Goal: Transaction & Acquisition: Register for event/course

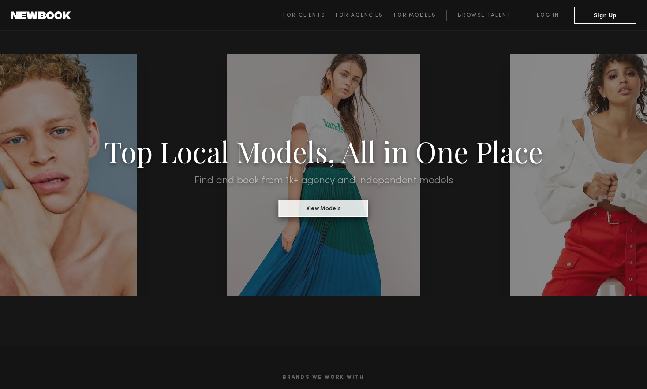
click at [323, 209] on button "View Models" at bounding box center [324, 209] width 90 height 18
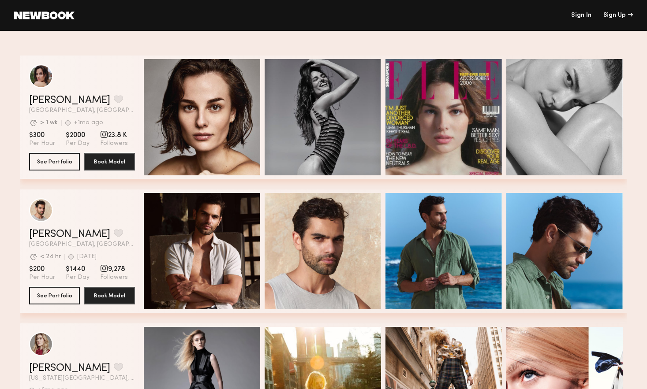
click at [577, 12] on link "Sign In" at bounding box center [581, 15] width 20 height 6
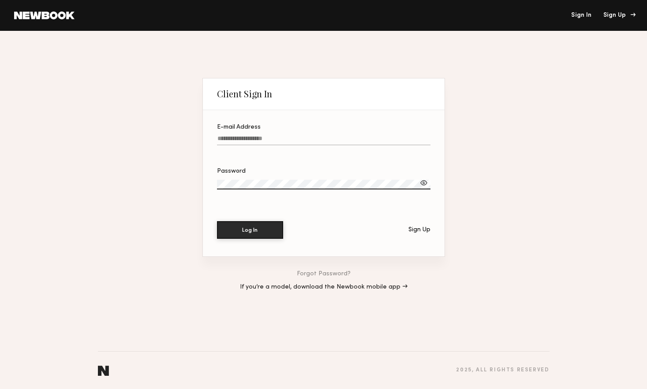
click at [617, 17] on div "Sign Up" at bounding box center [618, 15] width 30 height 6
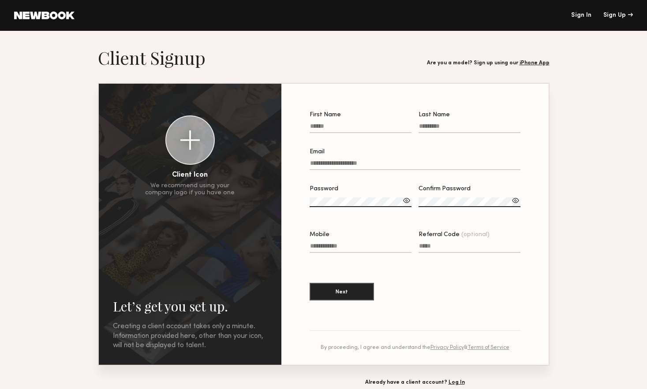
click at [357, 126] on input "First Name" at bounding box center [361, 128] width 102 height 10
type input "*******"
type input "*****"
click at [356, 167] on input "Email" at bounding box center [415, 165] width 211 height 10
type input "**********"
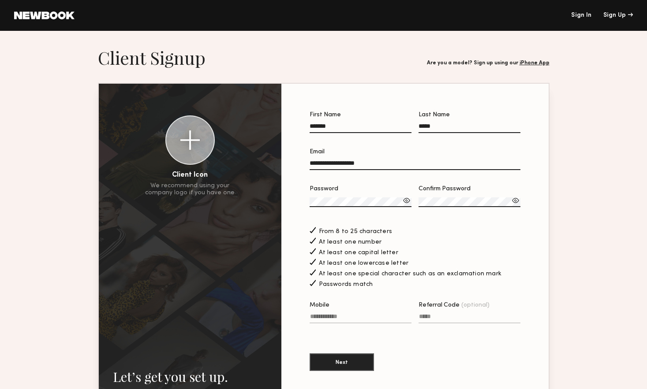
click at [378, 320] on input "Mobile" at bounding box center [361, 319] width 102 height 10
type input "**********"
click at [449, 321] on input "Referral Code (optional)" at bounding box center [470, 319] width 102 height 10
click at [353, 357] on button "Next" at bounding box center [342, 362] width 64 height 18
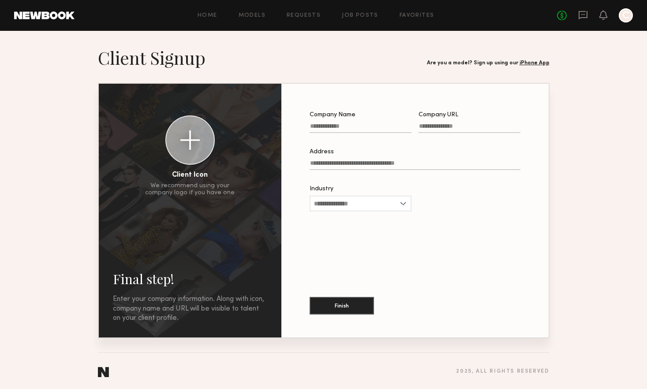
click at [379, 128] on input "Company Name" at bounding box center [361, 128] width 102 height 10
type input "******"
click at [438, 129] on input "Company URL" at bounding box center [470, 128] width 102 height 10
type input "**********"
click at [432, 163] on input "Address" at bounding box center [415, 165] width 211 height 10
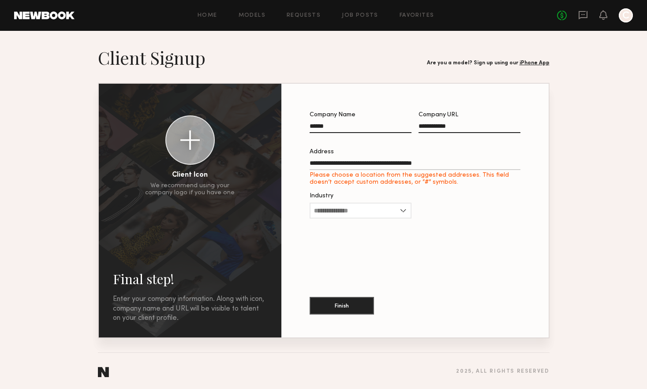
type input "**********"
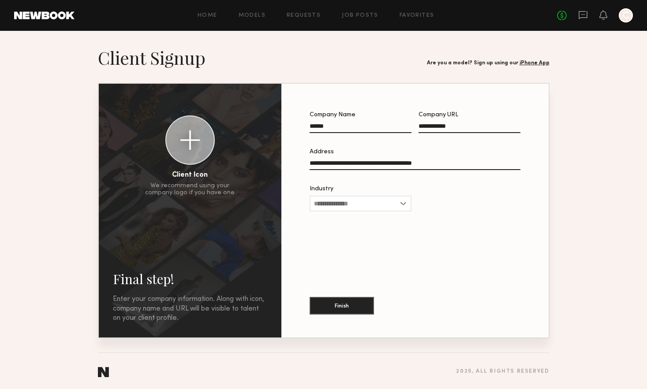
click at [381, 192] on div "Industry" at bounding box center [361, 189] width 102 height 6
click at [381, 196] on input "Industry" at bounding box center [361, 204] width 102 height 16
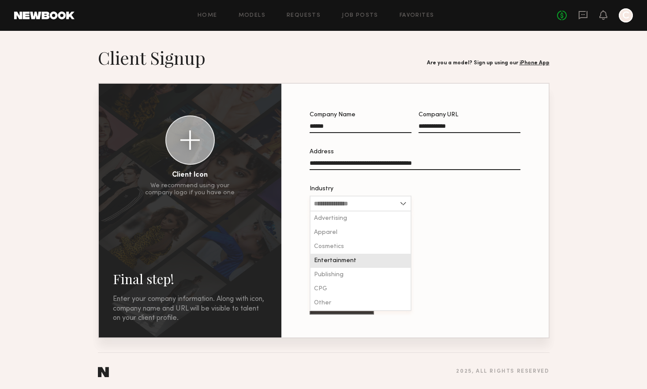
scroll to position [1, 0]
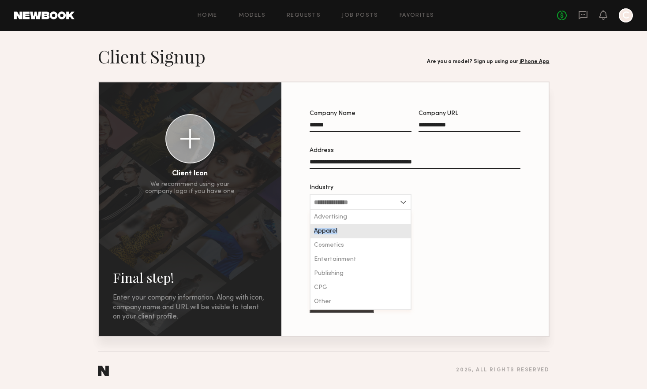
click at [341, 229] on div "Apparel" at bounding box center [361, 232] width 100 height 14
type input "*******"
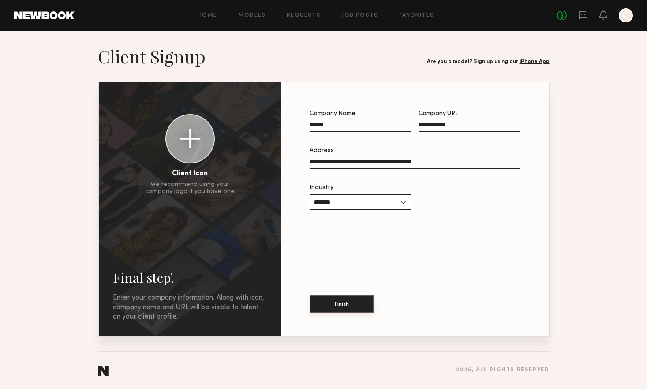
click at [352, 307] on button "Finish" at bounding box center [342, 305] width 64 height 18
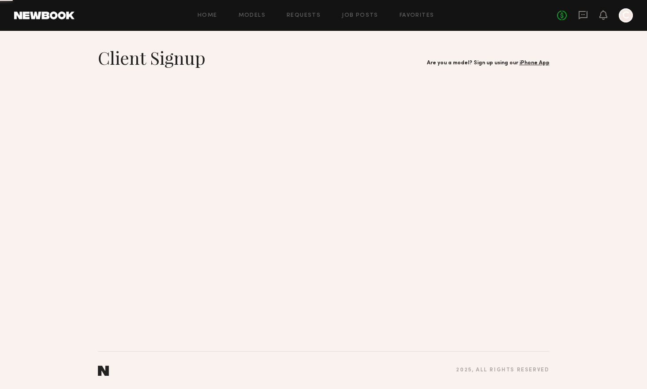
scroll to position [0, 0]
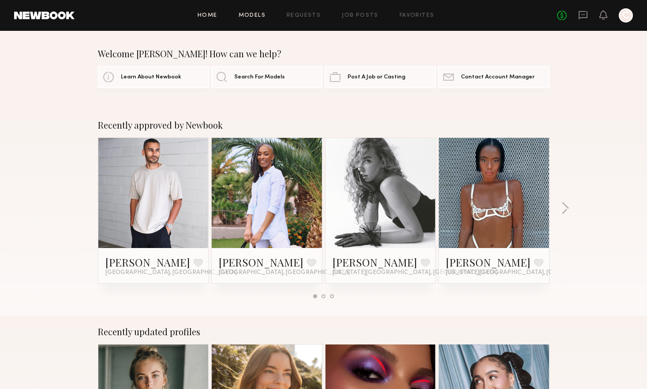
click at [259, 17] on link "Models" at bounding box center [252, 16] width 27 height 6
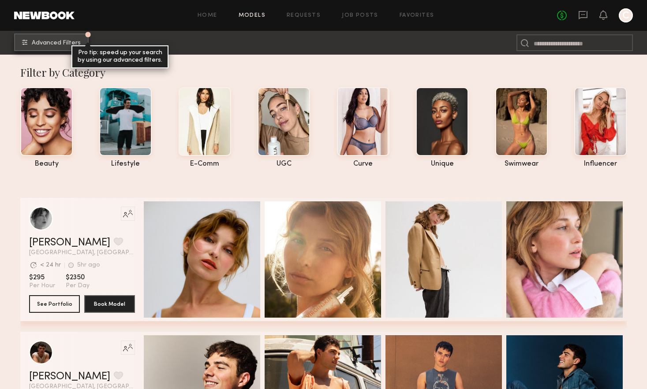
click at [67, 38] on button "Advanced Filters Pro tip: speed up your search by using our advanced filters." at bounding box center [51, 43] width 75 height 18
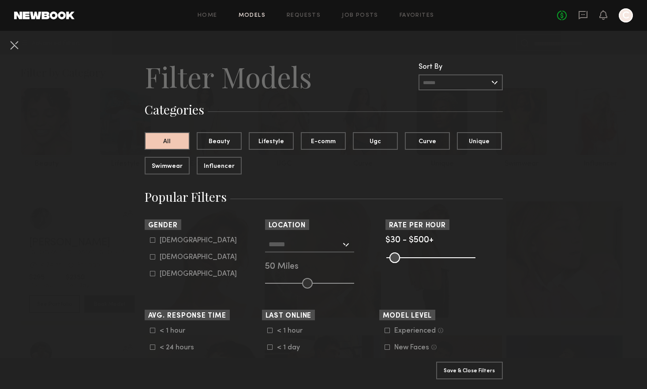
click at [348, 245] on div at bounding box center [309, 245] width 89 height 16
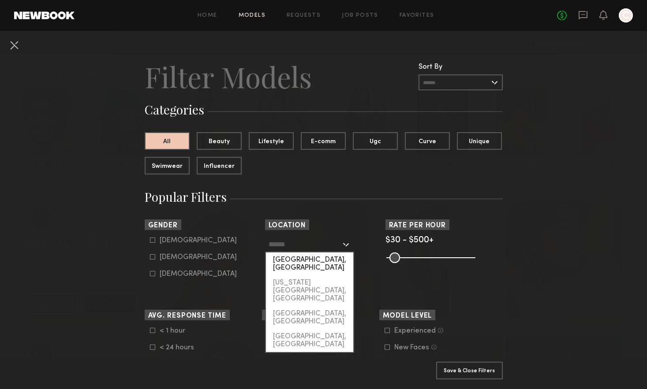
click at [337, 261] on div "Los Angeles, CA" at bounding box center [309, 264] width 87 height 23
type input "**********"
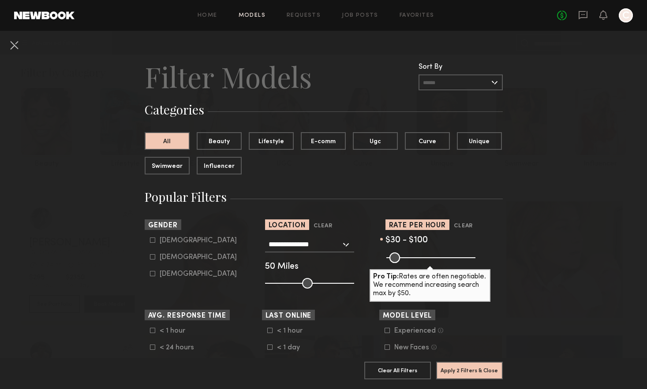
drag, startPoint x: 469, startPoint y: 258, endPoint x: 403, endPoint y: 257, distance: 66.2
type input "***"
click at [403, 257] on input "range" at bounding box center [430, 258] width 89 height 11
click at [463, 370] on button "Apply 2 Filters & Close" at bounding box center [469, 371] width 67 height 18
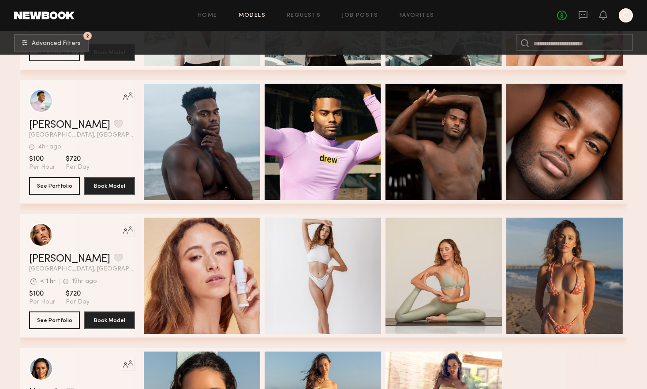
scroll to position [1603, 0]
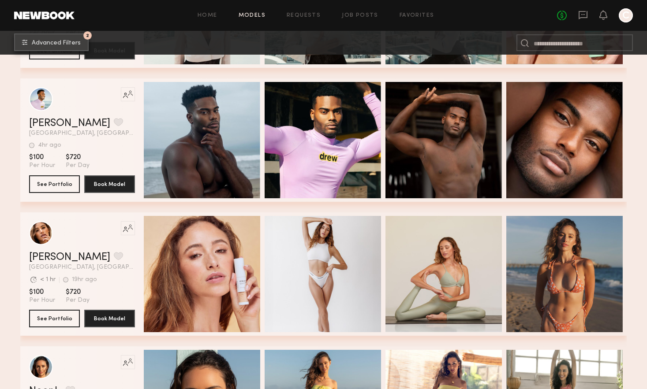
click at [80, 44] on button "2 Advanced Filters" at bounding box center [51, 43] width 75 height 18
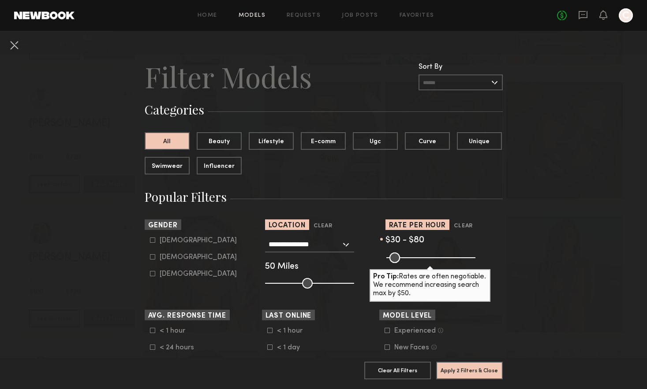
drag, startPoint x: 406, startPoint y: 255, endPoint x: 400, endPoint y: 255, distance: 6.6
type input "**"
click at [400, 255] on input "range" at bounding box center [430, 258] width 89 height 11
click at [459, 366] on button "Apply 2 Filters & Close" at bounding box center [469, 371] width 67 height 18
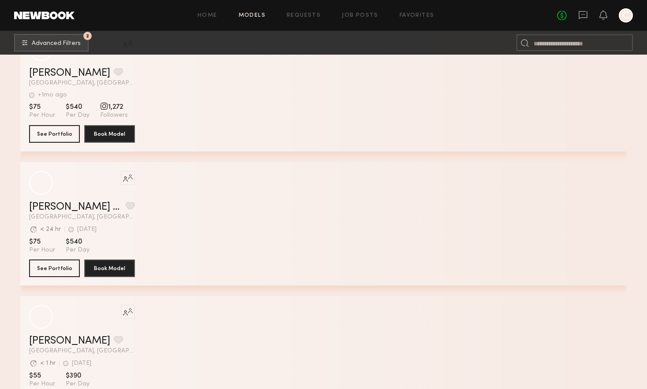
scroll to position [3915, 0]
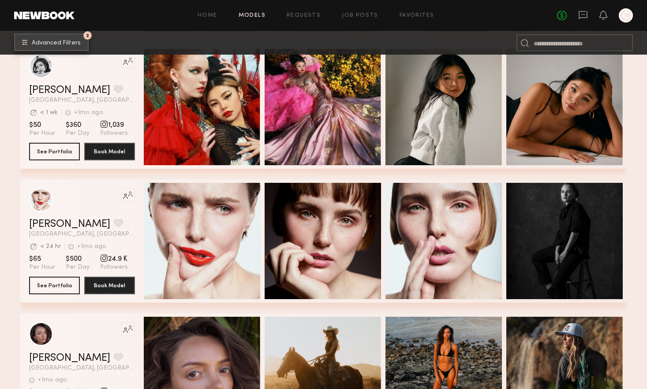
click at [49, 34] on button "2 Advanced Filters" at bounding box center [51, 43] width 75 height 18
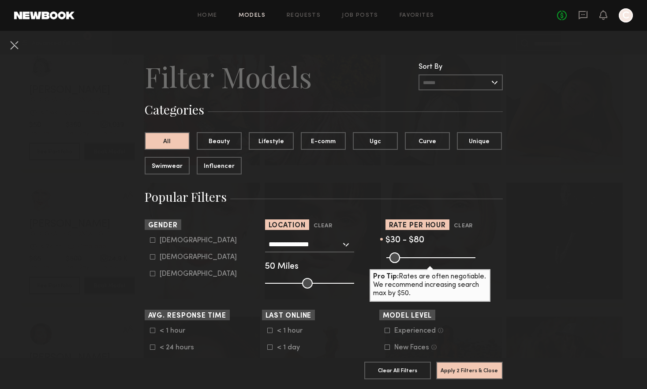
scroll to position [37, 0]
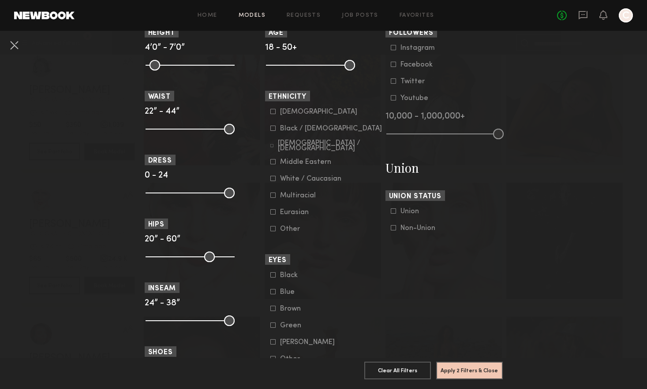
scroll to position [300, 0]
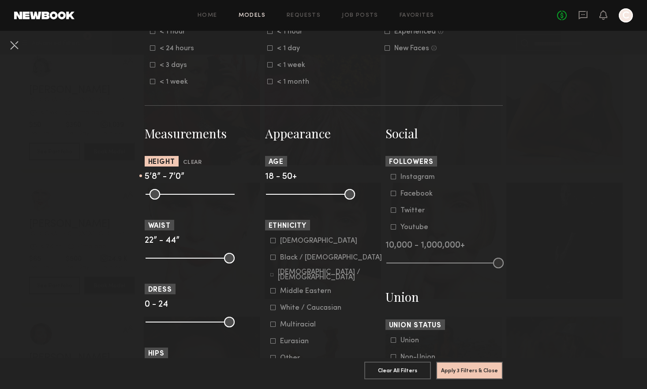
drag, startPoint x: 151, startPoint y: 195, endPoint x: 194, endPoint y: 195, distance: 42.3
type input "**"
click at [194, 195] on input "range" at bounding box center [190, 194] width 89 height 11
click at [472, 372] on button "Apply 3 Filters & Close" at bounding box center [469, 371] width 67 height 18
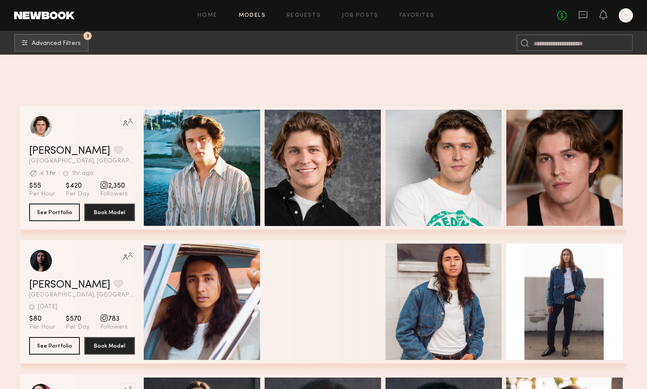
scroll to position [6544, 0]
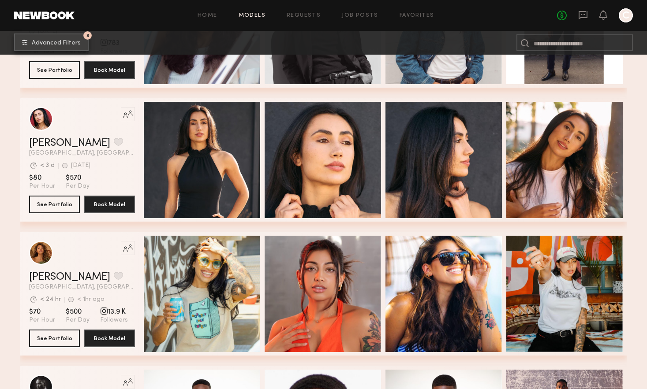
click at [63, 40] on span "Advanced Filters" at bounding box center [56, 43] width 49 height 6
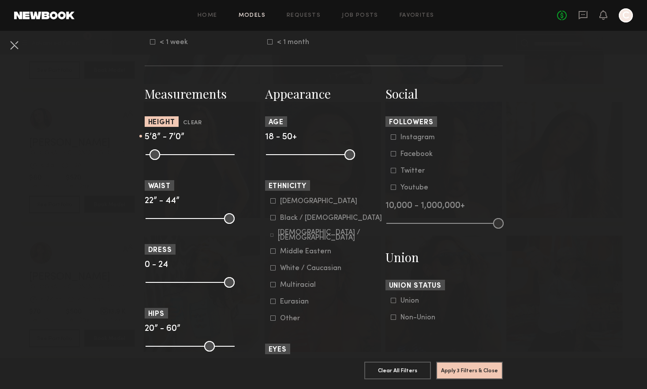
scroll to position [338, 0]
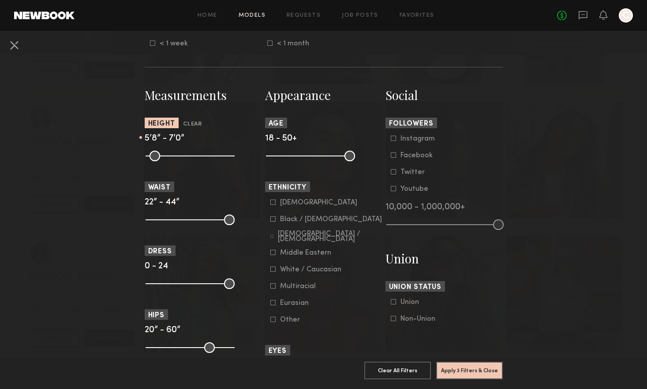
click at [457, 380] on common-button "Apply 3 Filters & Close" at bounding box center [469, 374] width 67 height 24
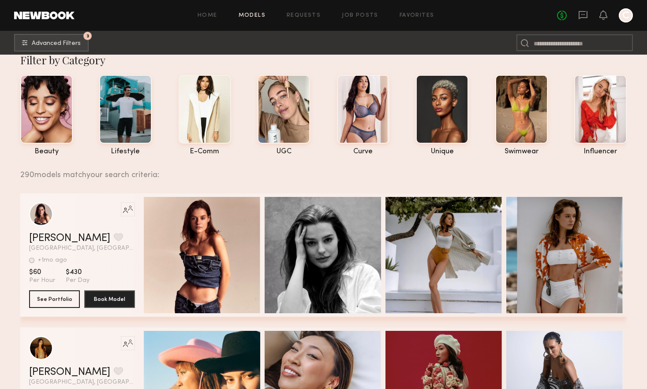
scroll to position [6, 0]
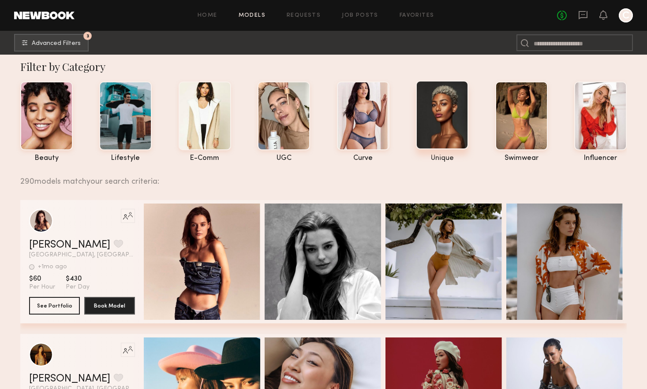
click at [448, 134] on div at bounding box center [442, 115] width 52 height 69
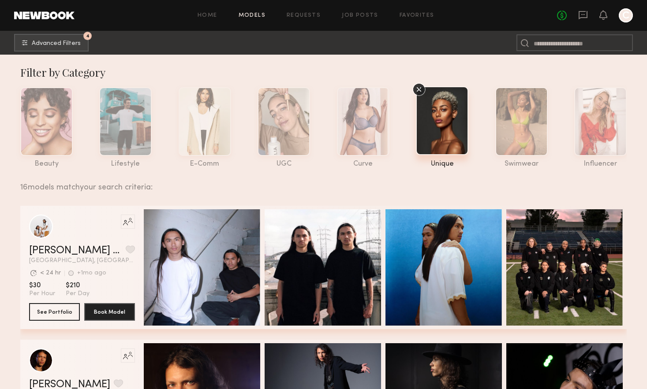
click at [419, 90] on icon at bounding box center [419, 89] width 4 height 4
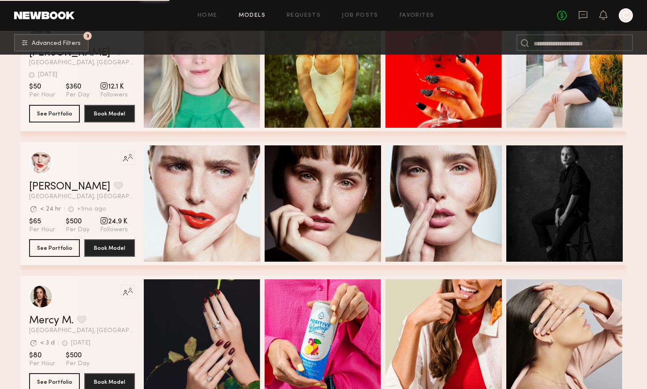
scroll to position [2633, 0]
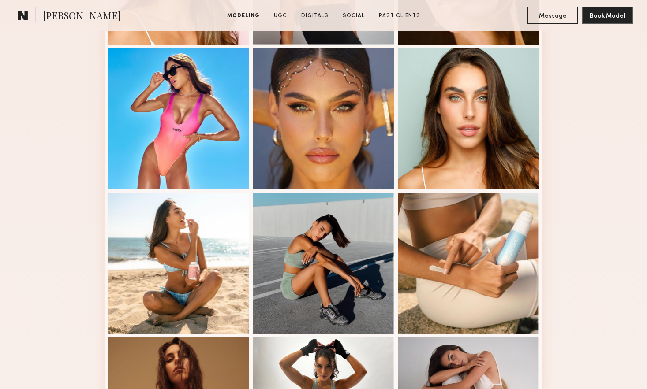
scroll to position [290, 0]
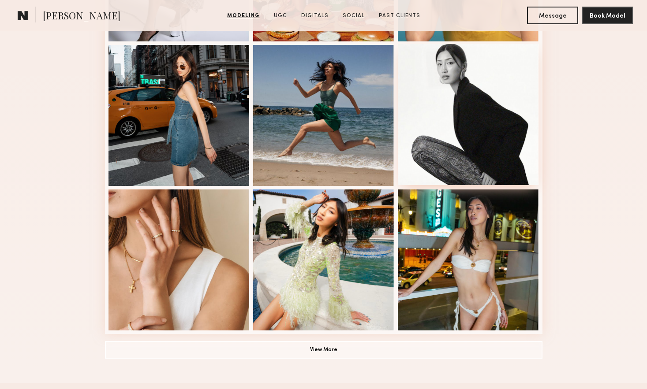
scroll to position [506, 0]
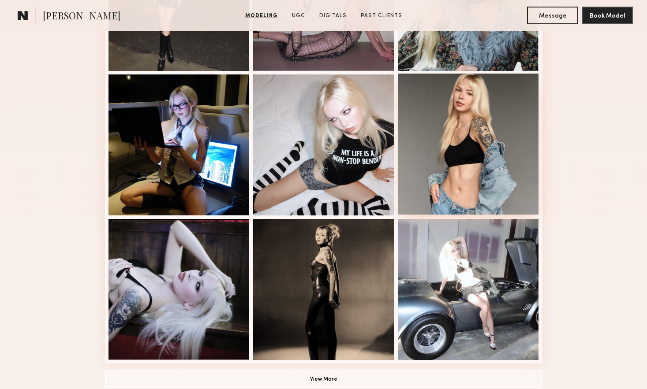
scroll to position [473, 0]
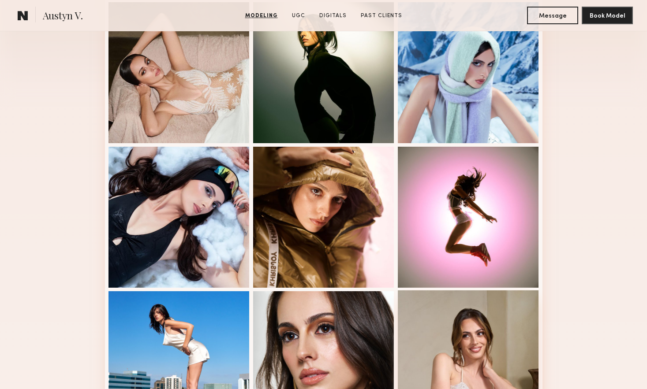
scroll to position [108, 0]
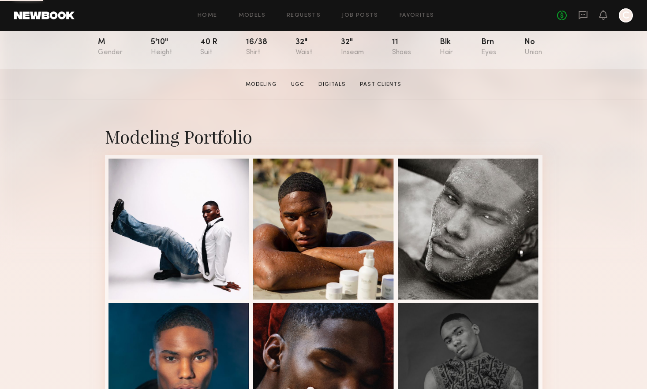
scroll to position [102, 0]
